Goal: Information Seeking & Learning: Compare options

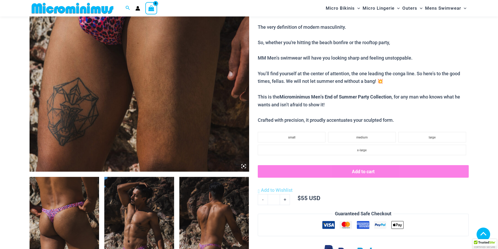
scroll to position [275, 0]
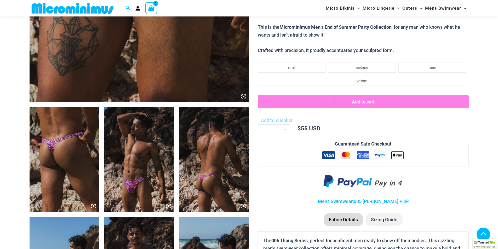
click at [201, 147] on img at bounding box center [214, 159] width 70 height 104
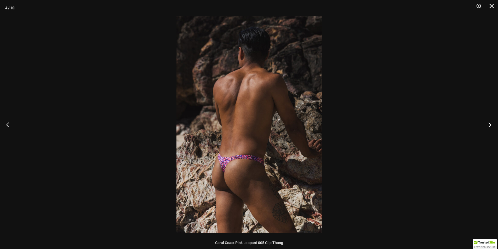
click at [489, 122] on button "Next" at bounding box center [488, 125] width 20 height 26
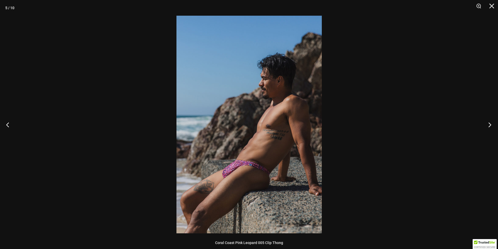
click at [489, 122] on button "Next" at bounding box center [488, 125] width 20 height 26
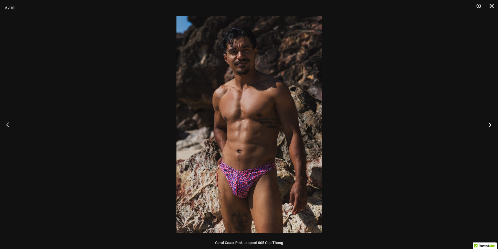
click at [489, 122] on button "Next" at bounding box center [488, 125] width 20 height 26
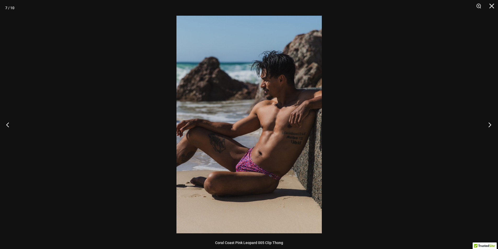
click at [489, 122] on button "Next" at bounding box center [488, 125] width 20 height 26
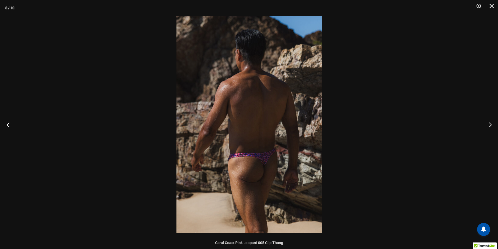
click at [5, 123] on button "Previous" at bounding box center [10, 125] width 20 height 26
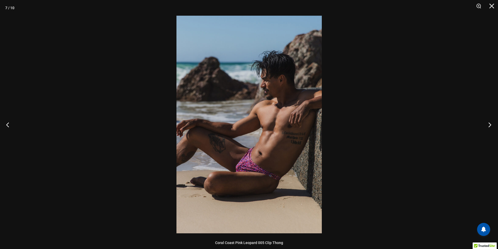
click at [490, 126] on button "Next" at bounding box center [488, 125] width 20 height 26
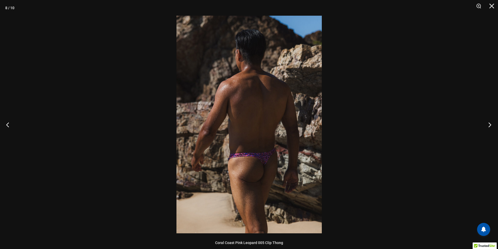
click at [490, 126] on button "Next" at bounding box center [488, 125] width 20 height 26
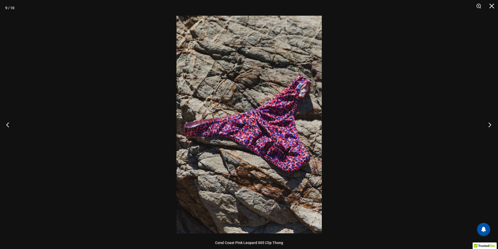
click at [490, 126] on button "Next" at bounding box center [488, 125] width 20 height 26
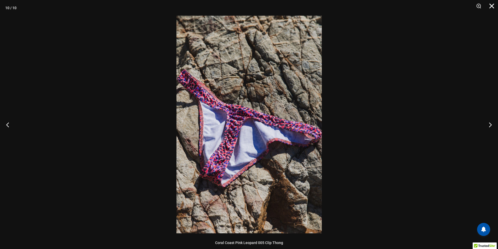
click at [491, 5] on button "Close" at bounding box center [489, 8] width 13 height 16
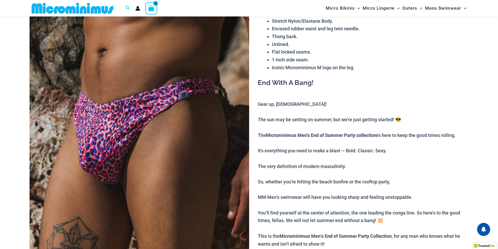
scroll to position [0, 0]
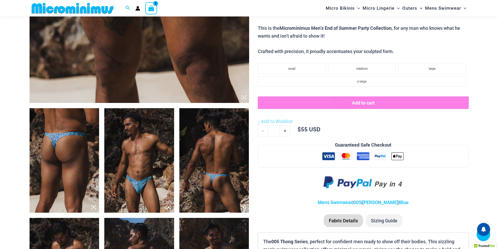
scroll to position [378, 0]
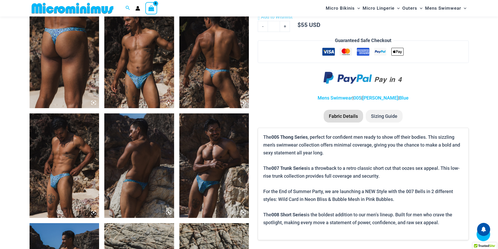
click at [206, 80] on img at bounding box center [214, 56] width 70 height 104
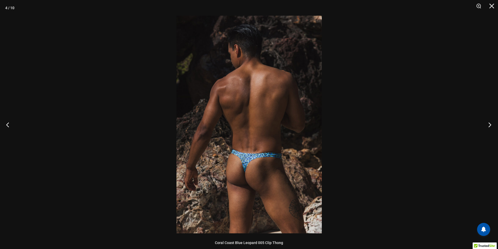
click at [490, 126] on button "Next" at bounding box center [488, 125] width 20 height 26
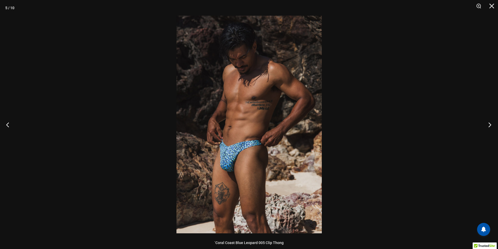
click at [490, 126] on button "Next" at bounding box center [488, 125] width 20 height 26
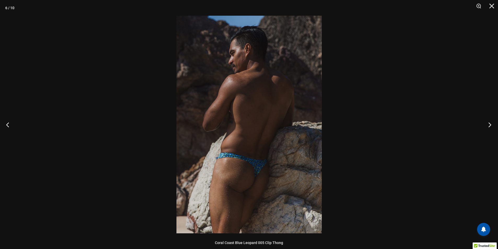
click at [490, 126] on button "Next" at bounding box center [488, 125] width 20 height 26
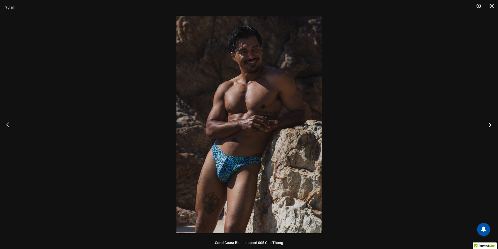
click at [490, 126] on button "Next" at bounding box center [488, 125] width 20 height 26
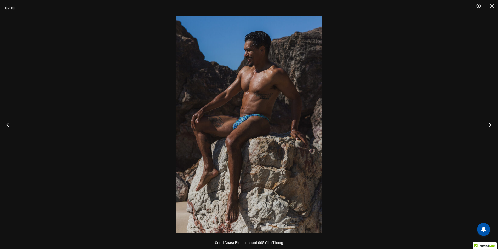
click at [490, 126] on button "Next" at bounding box center [488, 125] width 20 height 26
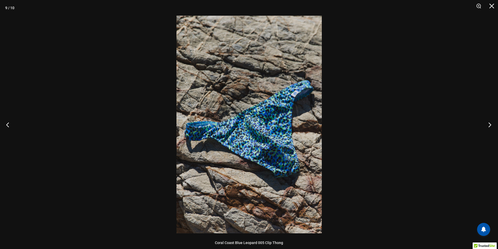
click at [490, 126] on button "Next" at bounding box center [488, 125] width 20 height 26
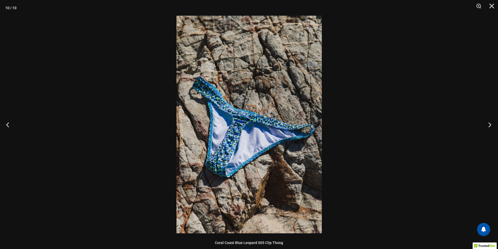
click at [490, 126] on button "Next" at bounding box center [488, 125] width 20 height 26
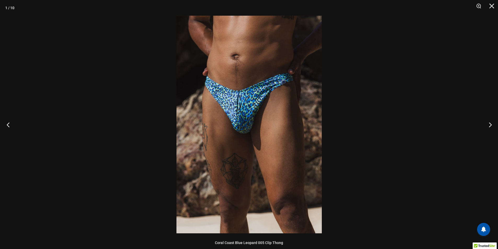
click at [10, 124] on button "Previous" at bounding box center [10, 125] width 20 height 26
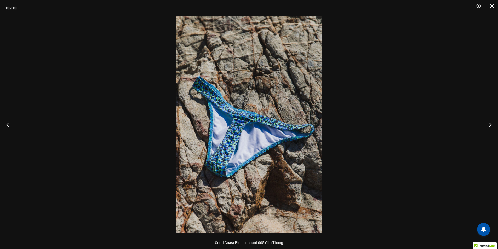
click at [490, 6] on button "Close" at bounding box center [489, 8] width 13 height 16
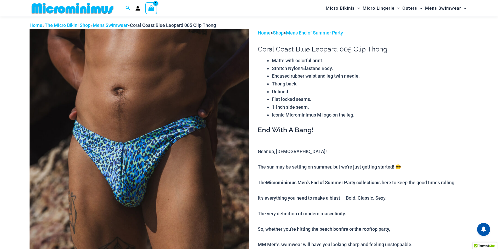
scroll to position [0, 0]
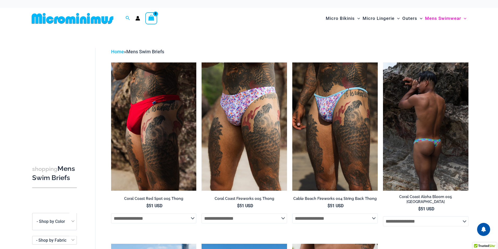
click at [440, 135] on img at bounding box center [425, 126] width 85 height 128
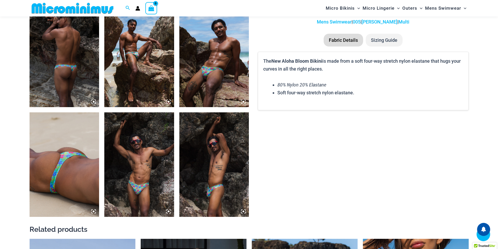
scroll to position [379, 0]
click at [71, 143] on img at bounding box center [65, 165] width 70 height 104
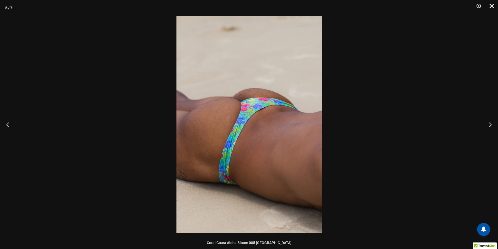
click at [490, 7] on button "Close" at bounding box center [489, 8] width 13 height 16
